Goal: Navigation & Orientation: Find specific page/section

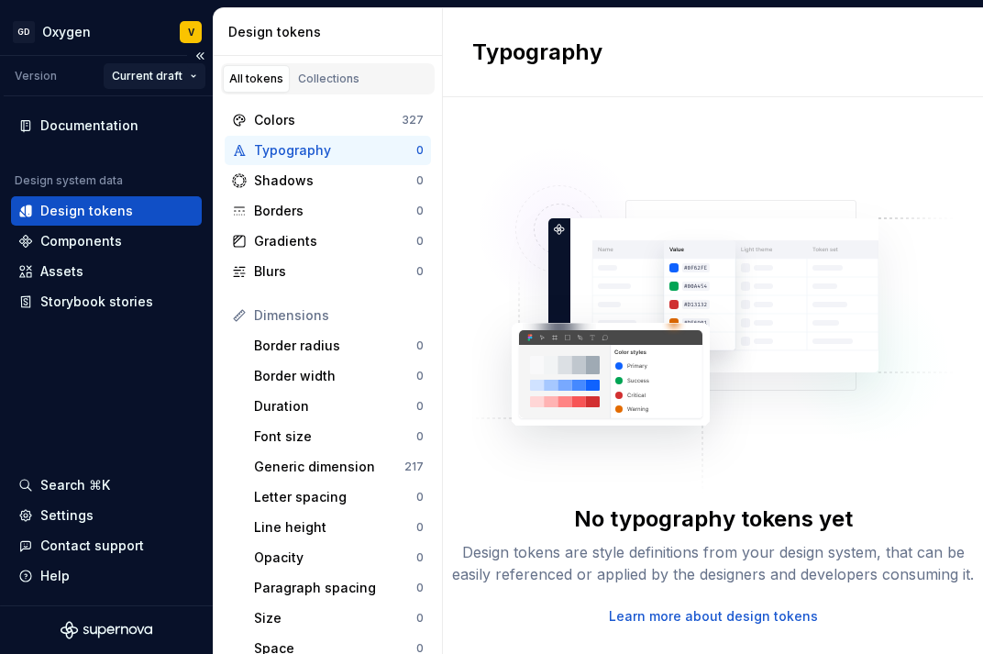
click at [157, 80] on html "GD Oxygen V Version Current draft Documentation Design system data Design token…" at bounding box center [491, 327] width 983 height 654
click at [67, 120] on html "GD Oxygen V Version Current draft Documentation Design system data Design token…" at bounding box center [491, 327] width 983 height 654
click at [72, 127] on div "Documentation" at bounding box center [89, 125] width 98 height 18
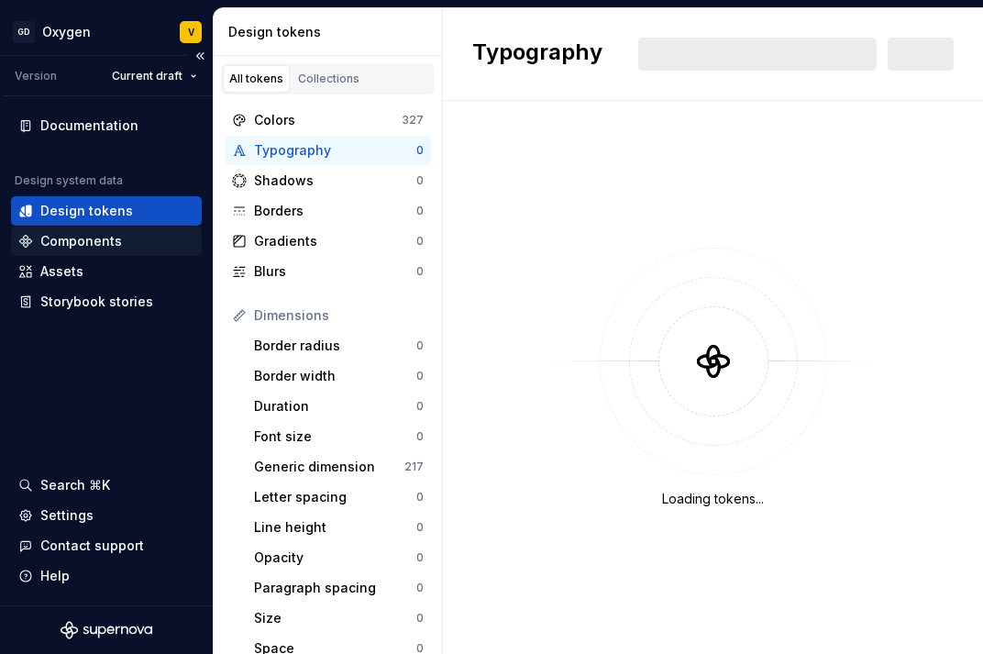
click at [127, 236] on div "Components" at bounding box center [106, 241] width 176 height 18
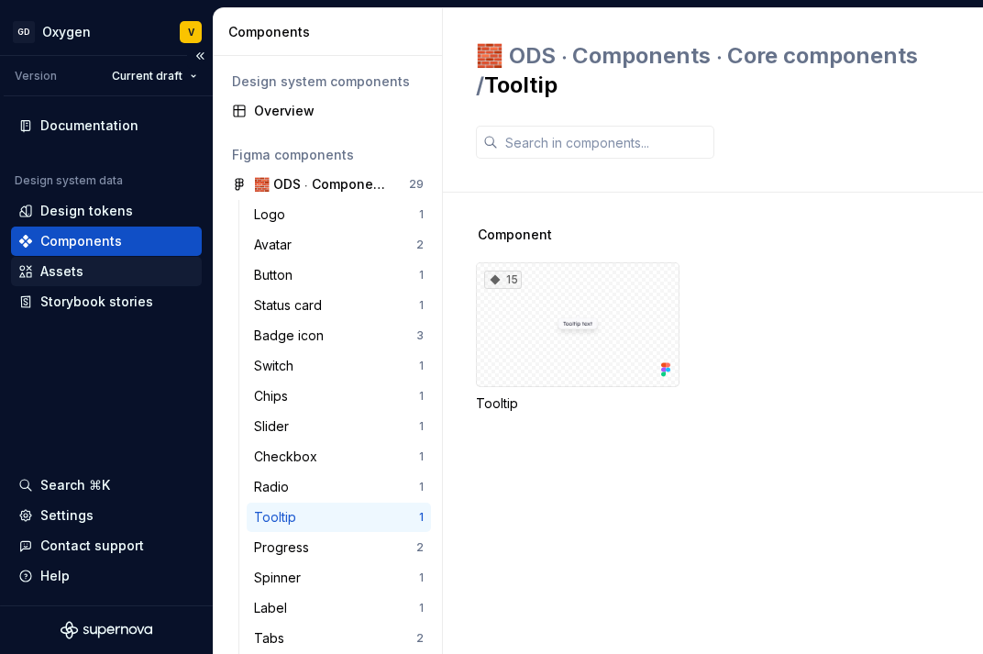
click at [123, 274] on div "Assets" at bounding box center [106, 271] width 176 height 18
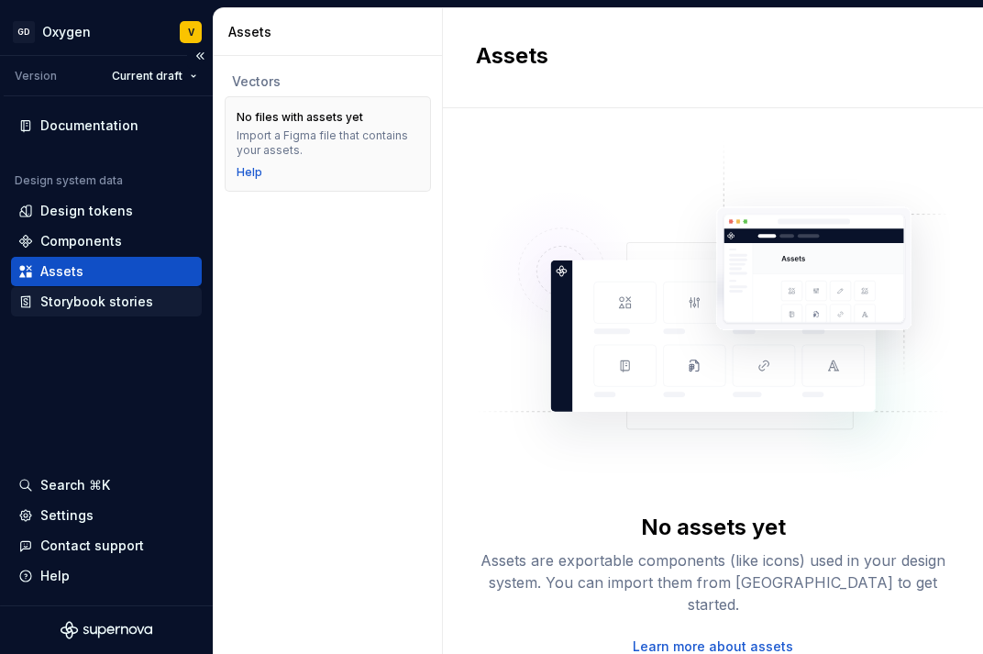
click at [117, 295] on div "Storybook stories" at bounding box center [96, 301] width 113 height 18
